Goal: Information Seeking & Learning: Learn about a topic

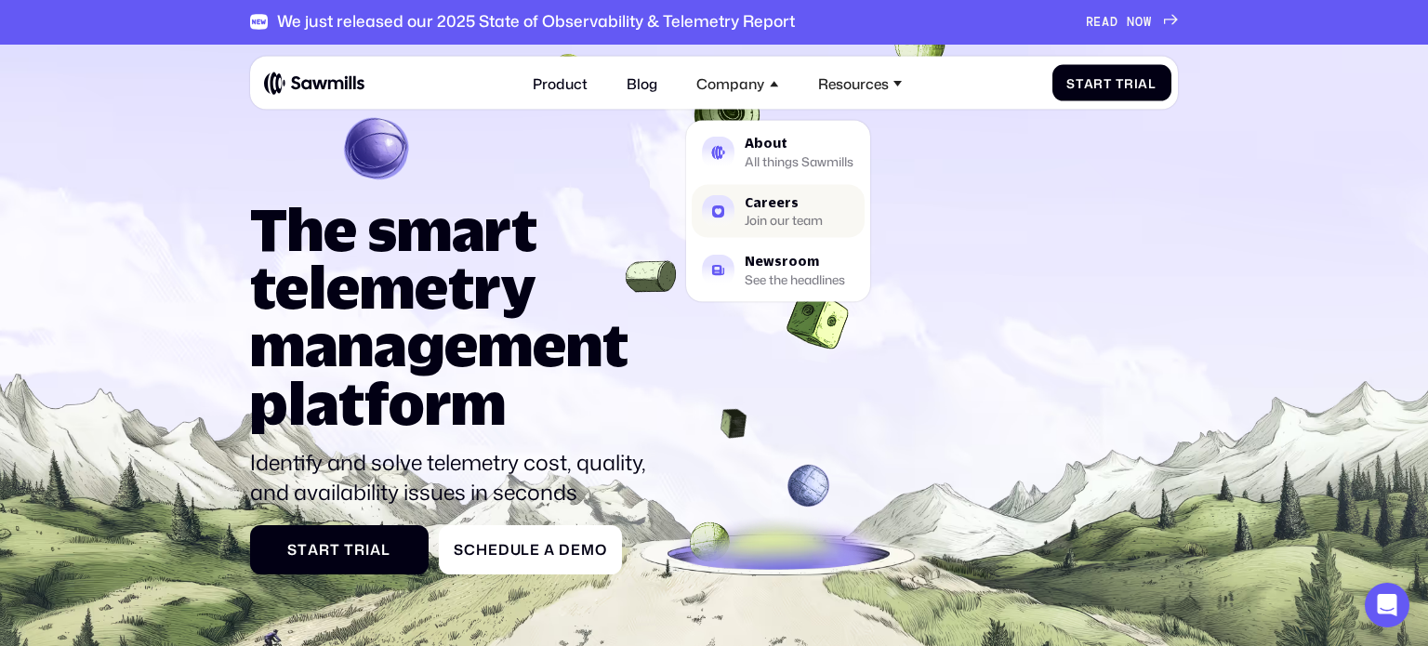
click at [755, 215] on div "Join our team" at bounding box center [783, 220] width 78 height 11
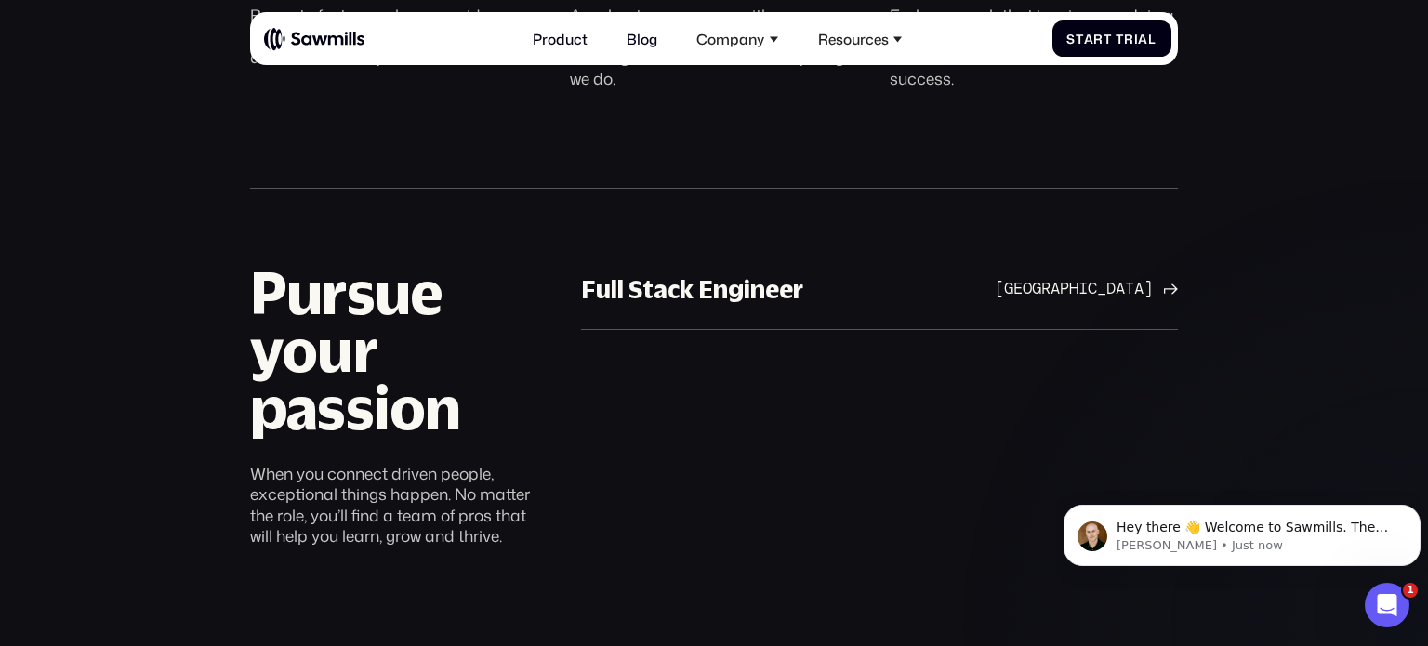
scroll to position [1063, 0]
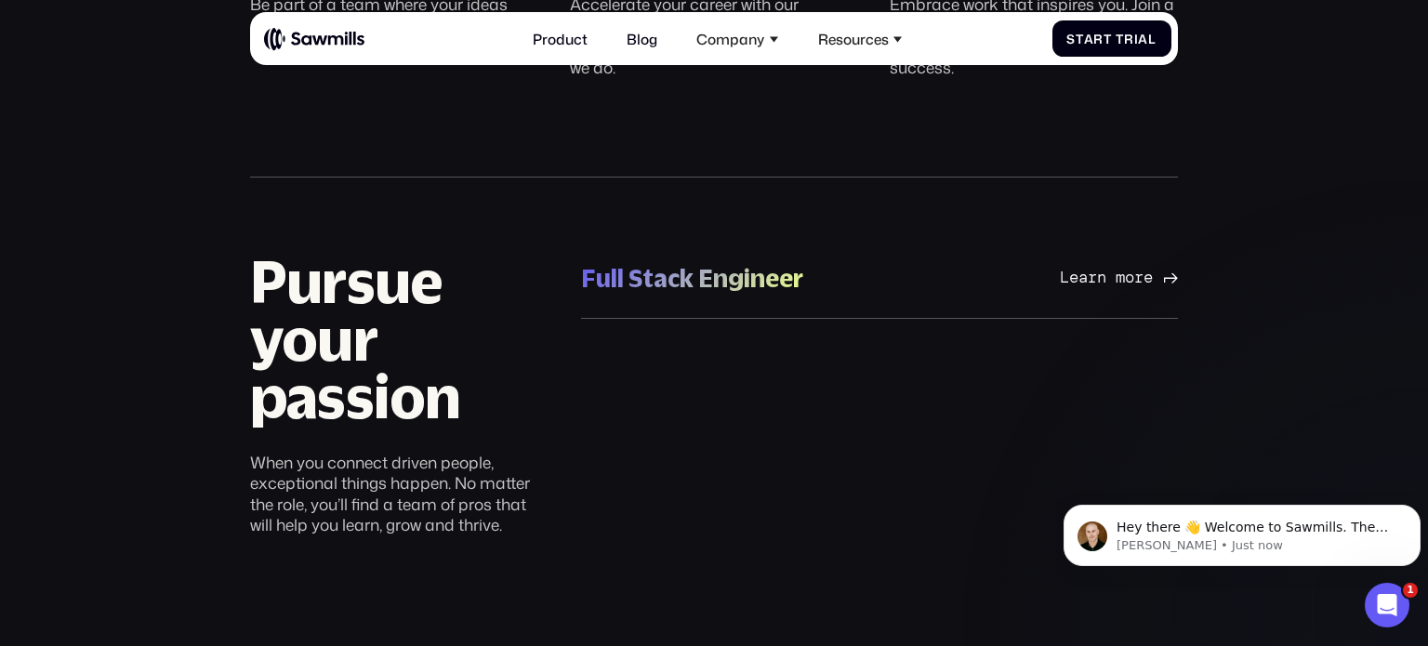
click at [740, 276] on div "Full Stack Engineer" at bounding box center [692, 278] width 222 height 33
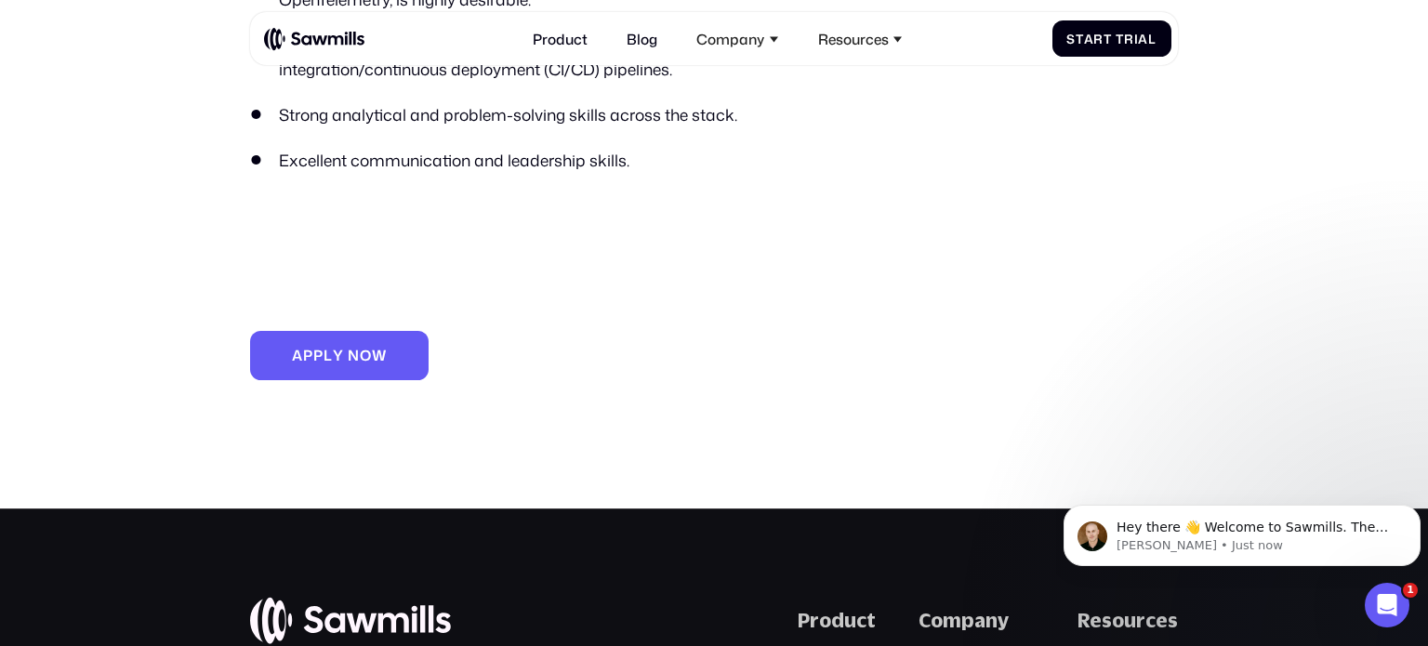
scroll to position [1670, 0]
